Goal: Task Accomplishment & Management: Complete application form

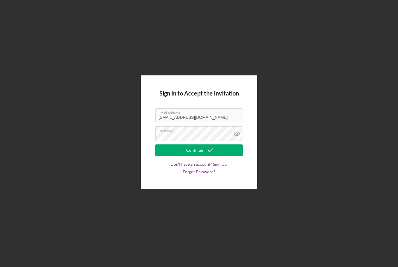
scroll to position [19, 0]
click at [334, 79] on div "Sign In to Accept the Invitation Email Address [EMAIL_ADDRESS][DOMAIN_NAME] Pas…" at bounding box center [199, 132] width 392 height 264
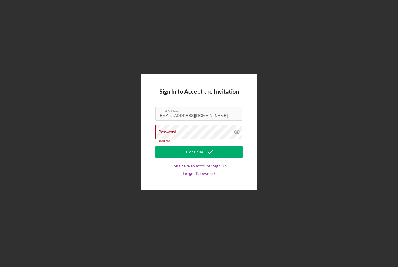
click at [204, 171] on link "Forgot Password?" at bounding box center [199, 173] width 33 height 5
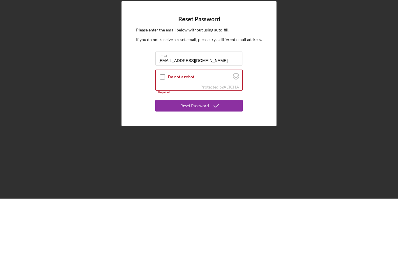
type input "[EMAIL_ADDRESS][DOMAIN_NAME]"
click at [162, 143] on input "I'm not a robot" at bounding box center [162, 145] width 5 height 5
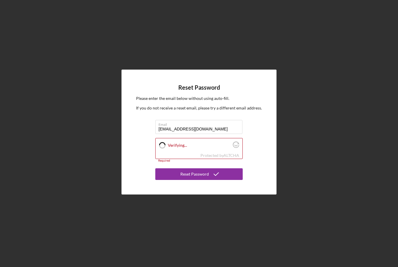
checkbox input "true"
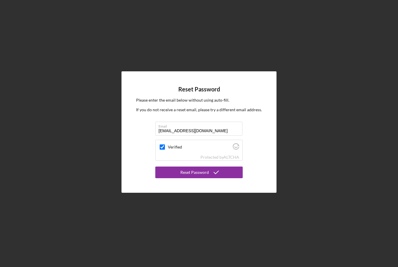
click at [206, 167] on div "Reset Password" at bounding box center [194, 173] width 29 height 12
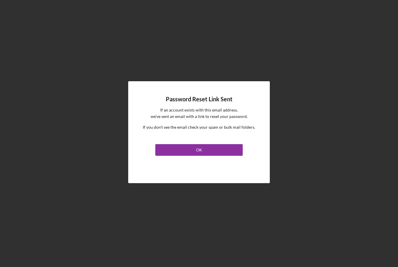
click at [202, 144] on button "OK" at bounding box center [198, 150] width 87 height 12
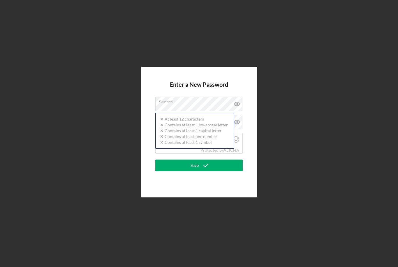
click at [170, 103] on label "Password" at bounding box center [201, 100] width 84 height 6
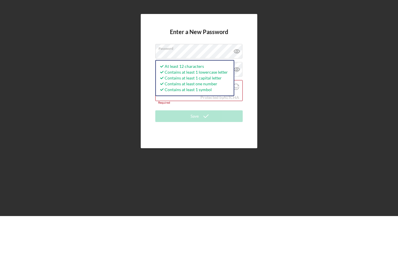
click at [237, 101] on icon at bounding box center [237, 102] width 2 height 2
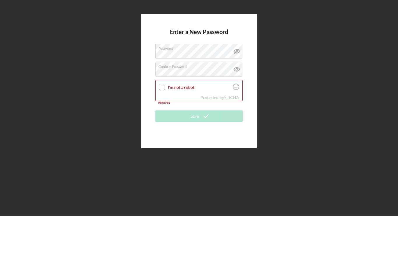
scroll to position [19, 0]
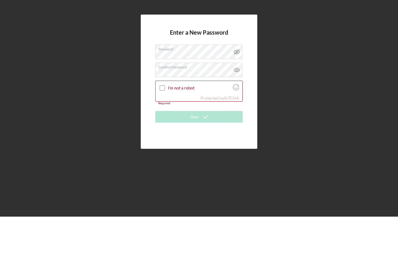
click at [241, 113] on icon at bounding box center [237, 120] width 15 height 15
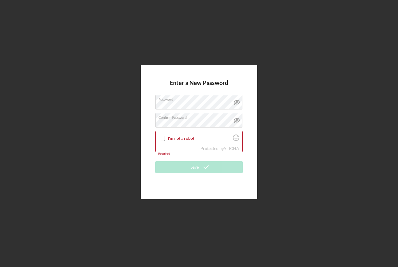
click at [165, 136] on input "I'm not a robot" at bounding box center [162, 138] width 5 height 5
checkbox input "true"
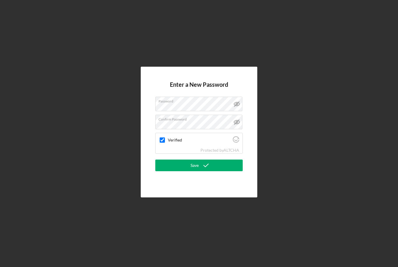
click at [203, 158] on icon "submit" at bounding box center [206, 165] width 15 height 15
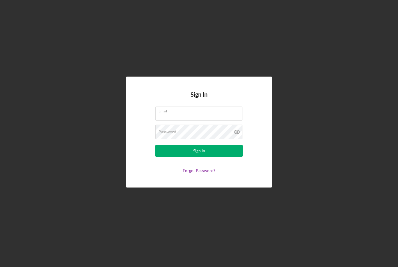
click at [173, 107] on input "Email" at bounding box center [198, 114] width 87 height 14
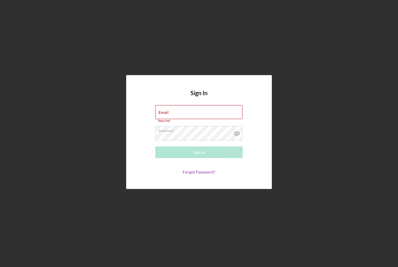
click at [170, 106] on input "Email" at bounding box center [198, 112] width 87 height 14
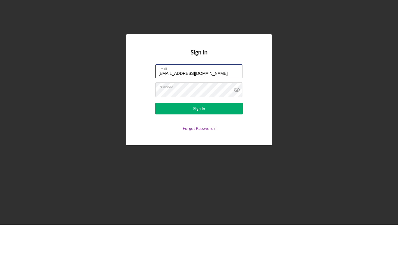
type input "[EMAIL_ADDRESS][DOMAIN_NAME]"
click at [208, 145] on button "Sign In" at bounding box center [198, 151] width 87 height 12
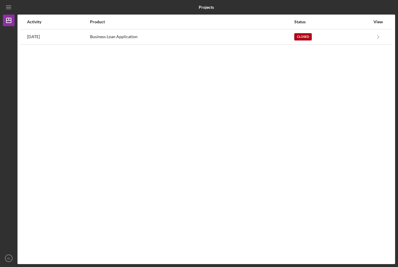
click at [379, 30] on icon "Icon/Navigate" at bounding box center [378, 36] width 13 height 13
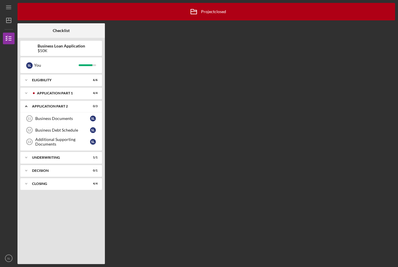
click at [56, 92] on div "Application Part 1" at bounding box center [60, 93] width 46 height 3
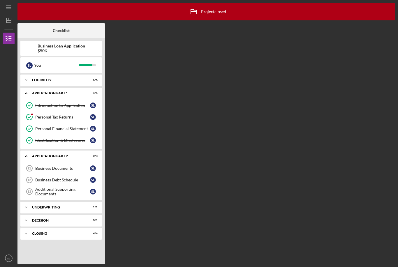
click at [53, 111] on link "Personal Tax Returns Personal Tax Returns S L" at bounding box center [61, 117] width 76 height 12
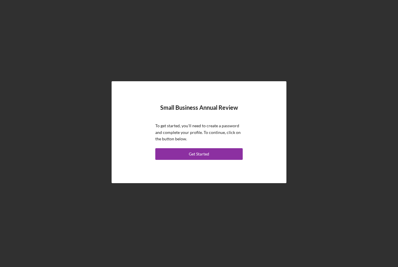
click at [178, 160] on button "Get Started" at bounding box center [198, 154] width 87 height 12
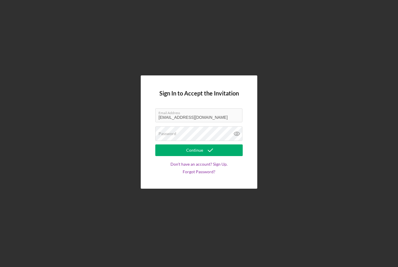
click at [174, 136] on label "Password" at bounding box center [168, 133] width 18 height 5
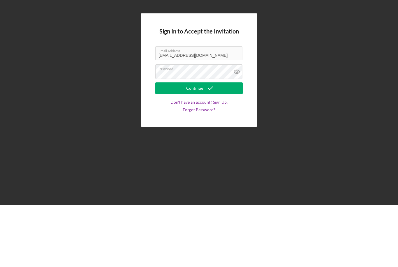
click at [199, 145] on button "Continue" at bounding box center [198, 151] width 87 height 12
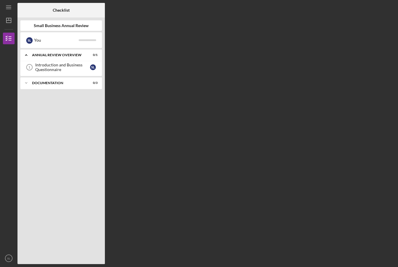
click at [39, 81] on div "Documentation" at bounding box center [57, 82] width 51 height 3
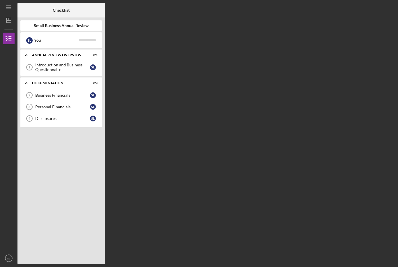
click at [47, 113] on link "Disclosures 4 Disclosures S L" at bounding box center [61, 119] width 76 height 12
click at [42, 63] on div "Introduction and Business Questionnaire" at bounding box center [62, 67] width 55 height 9
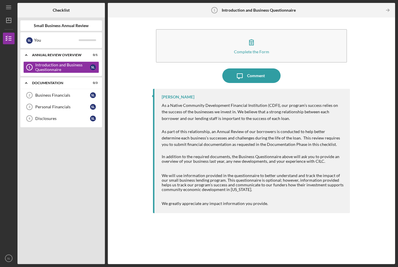
click at [37, 116] on div "Disclosures" at bounding box center [62, 118] width 55 height 5
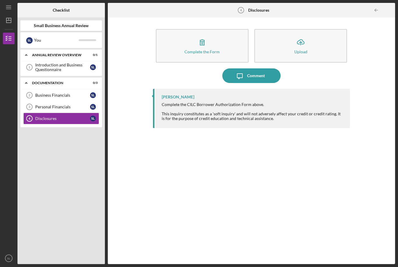
click at [35, 60] on icon "Introduction and Business Questionnaire 1" at bounding box center [29, 67] width 15 height 15
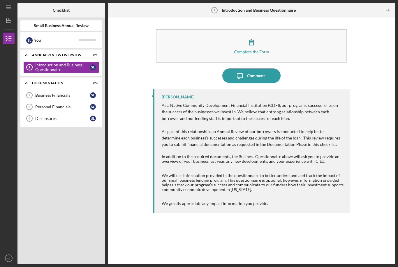
click at [241, 29] on button "Complete the Form Form" at bounding box center [251, 46] width 191 height 34
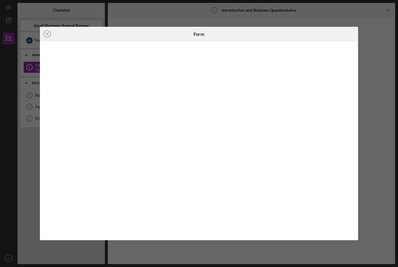
click at [46, 33] on icon "Icon/Close" at bounding box center [47, 34] width 15 height 15
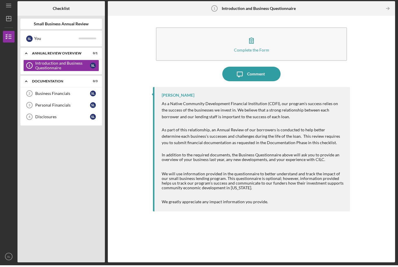
click at [66, 113] on link "Disclosures 4 Disclosures S L" at bounding box center [61, 119] width 76 height 12
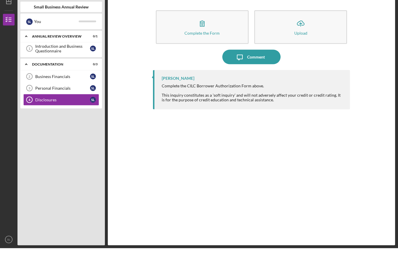
click at [197, 35] on icon "button" at bounding box center [202, 42] width 15 height 15
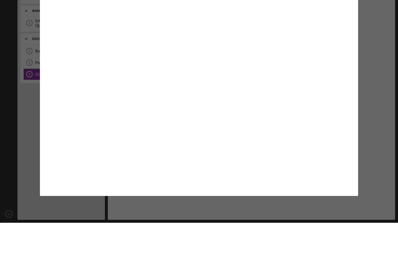
scroll to position [19, 0]
